Goal: Task Accomplishment & Management: Use online tool/utility

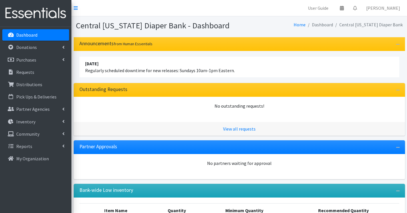
click at [28, 33] on p "Dashboard" at bounding box center [26, 35] width 21 height 6
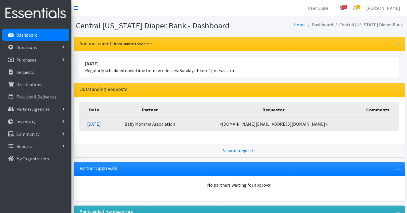
click at [101, 125] on link "[DATE]" at bounding box center [94, 124] width 14 height 6
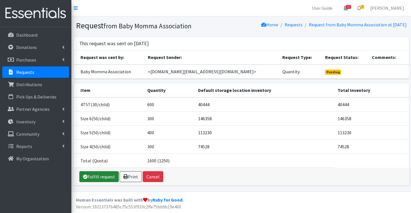
click at [96, 173] on link "Fulfill request" at bounding box center [98, 176] width 39 height 11
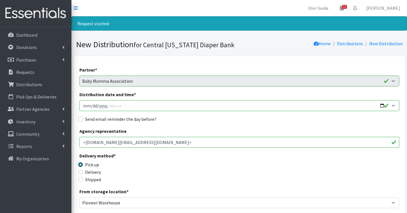
click at [109, 105] on input "Distribution date and time *" at bounding box center [239, 105] width 320 height 11
type input "2025-10-06T11:00"
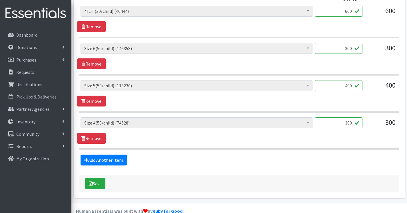
scroll to position [282, 0]
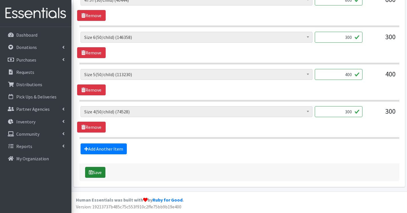
click at [99, 170] on button "Save" at bounding box center [95, 172] width 20 height 11
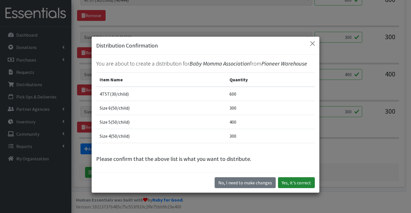
drag, startPoint x: 287, startPoint y: 175, endPoint x: 286, endPoint y: 180, distance: 5.2
click at [287, 177] on div "No, I need to make changes Yes, it's correct" at bounding box center [206, 182] width 228 height 20
click at [286, 180] on button "Yes, it's correct" at bounding box center [296, 182] width 37 height 11
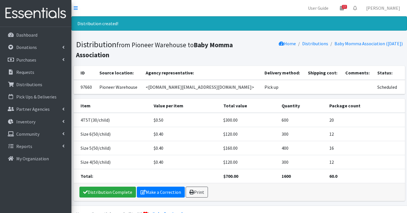
click at [195, 185] on div "Distribution Complete Make a Correction Print" at bounding box center [239, 192] width 331 height 18
click at [195, 190] on link "Print" at bounding box center [197, 191] width 22 height 11
